Goal: Information Seeking & Learning: Check status

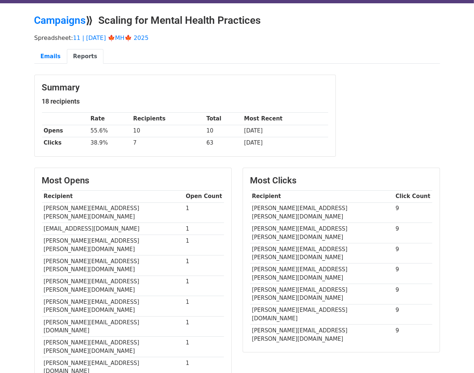
scroll to position [22, 0]
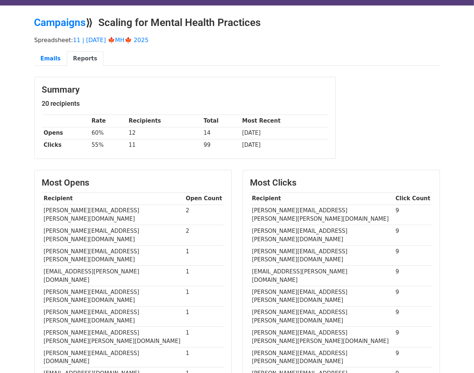
scroll to position [18, 0]
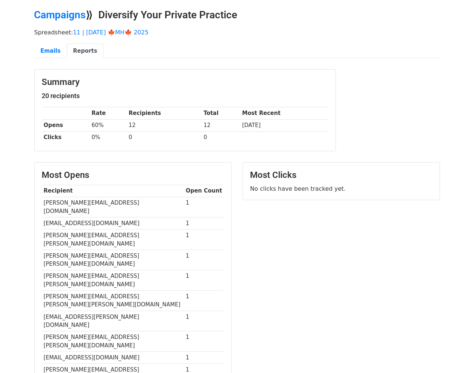
scroll to position [26, 0]
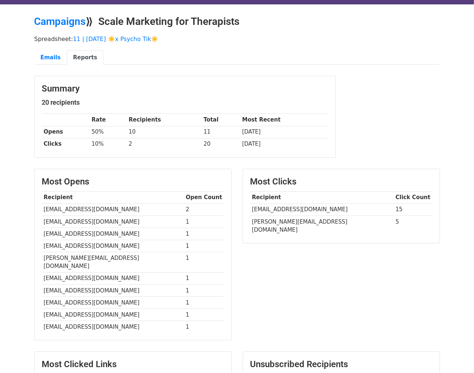
scroll to position [22, 0]
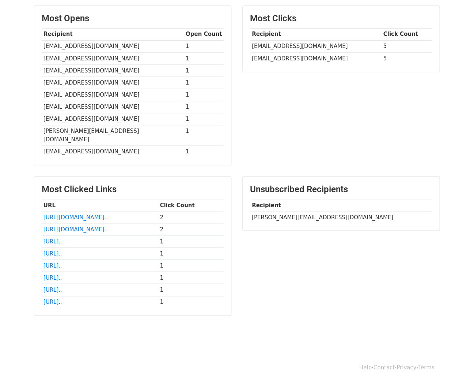
scroll to position [181, 0]
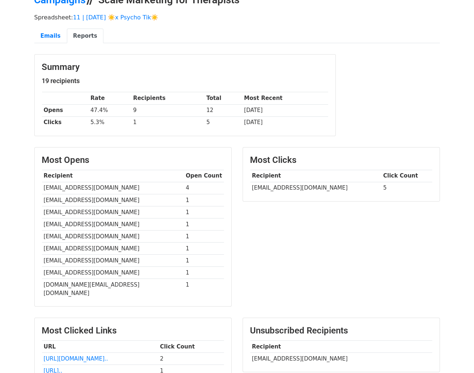
scroll to position [41, 0]
